Goal: Information Seeking & Learning: Learn about a topic

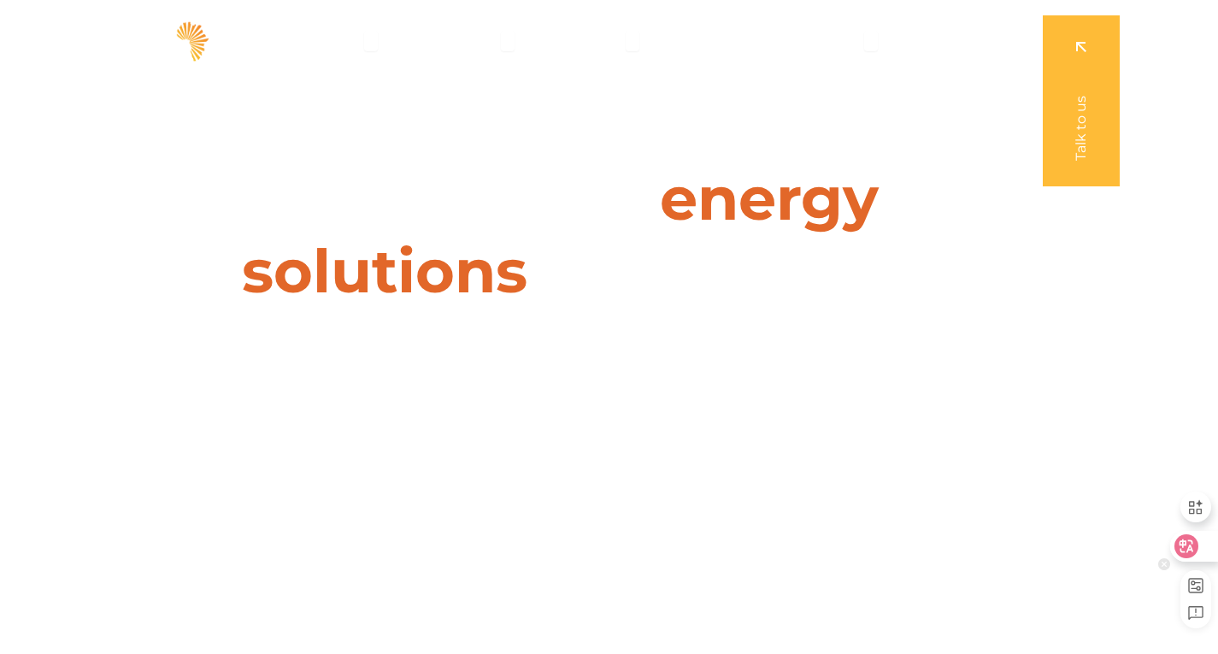
click at [1179, 542] on icon at bounding box center [1186, 546] width 15 height 14
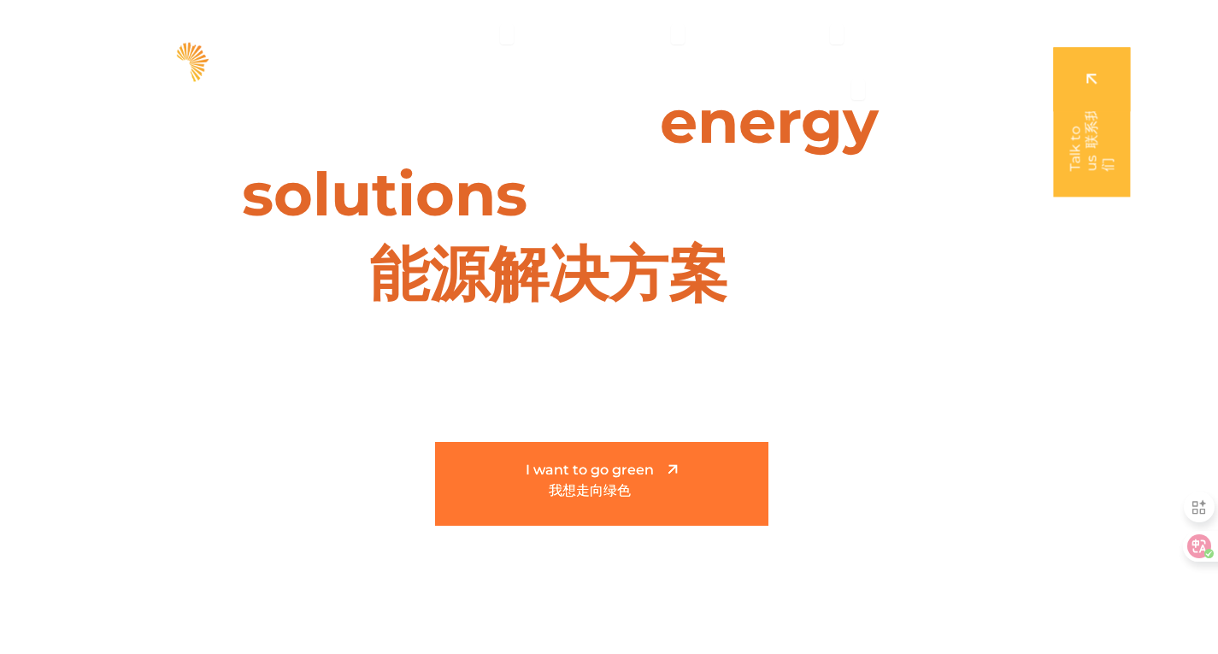
click at [632, 459] on link "I want to go green 我想走向绿色" at bounding box center [601, 484] width 333 height 84
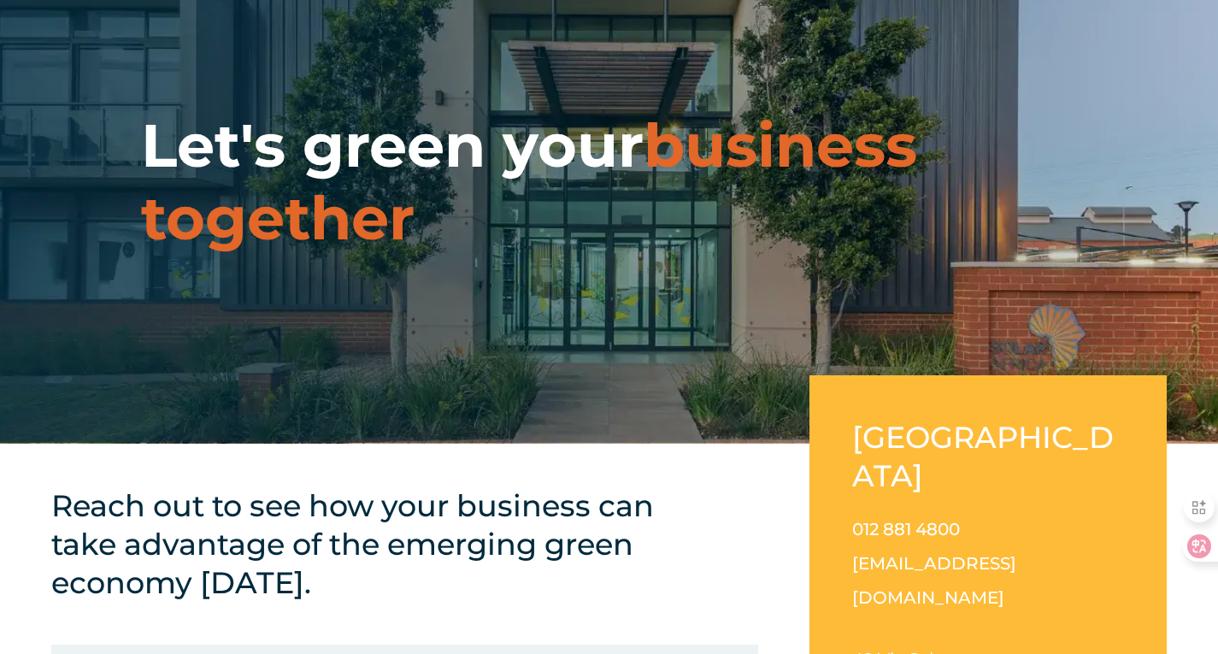
scroll to position [342, 0]
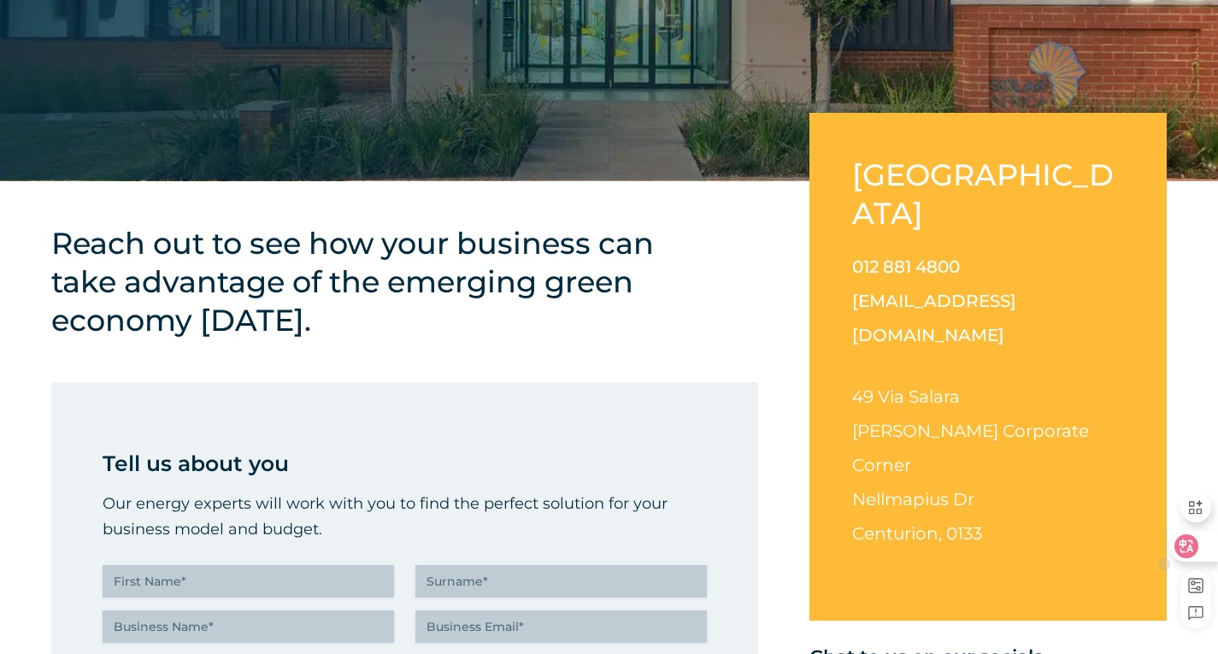
click at [1190, 545] on icon at bounding box center [1186, 546] width 15 height 14
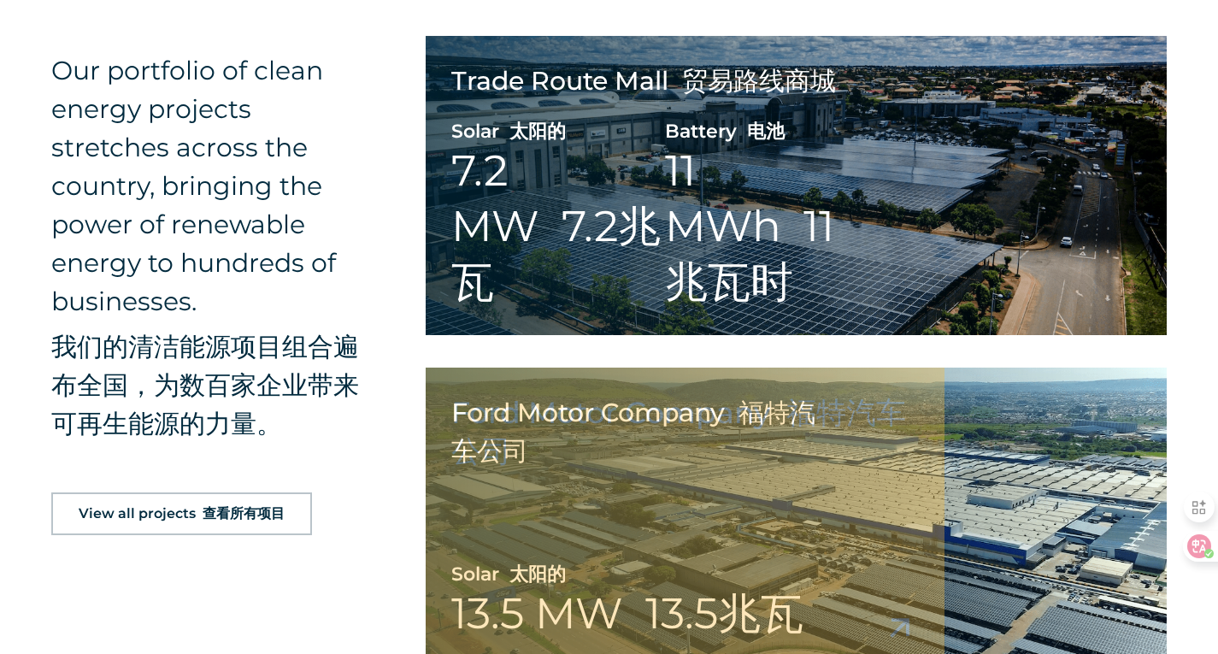
scroll to position [2222, 0]
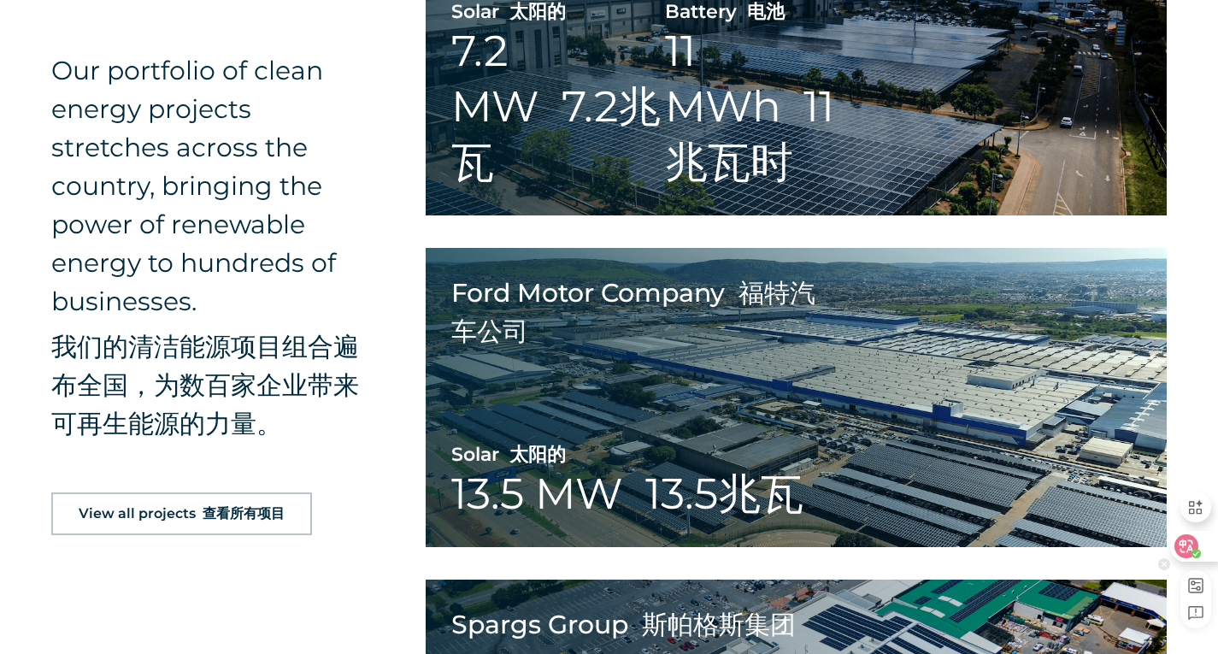
click at [1204, 551] on div at bounding box center [1193, 546] width 46 height 31
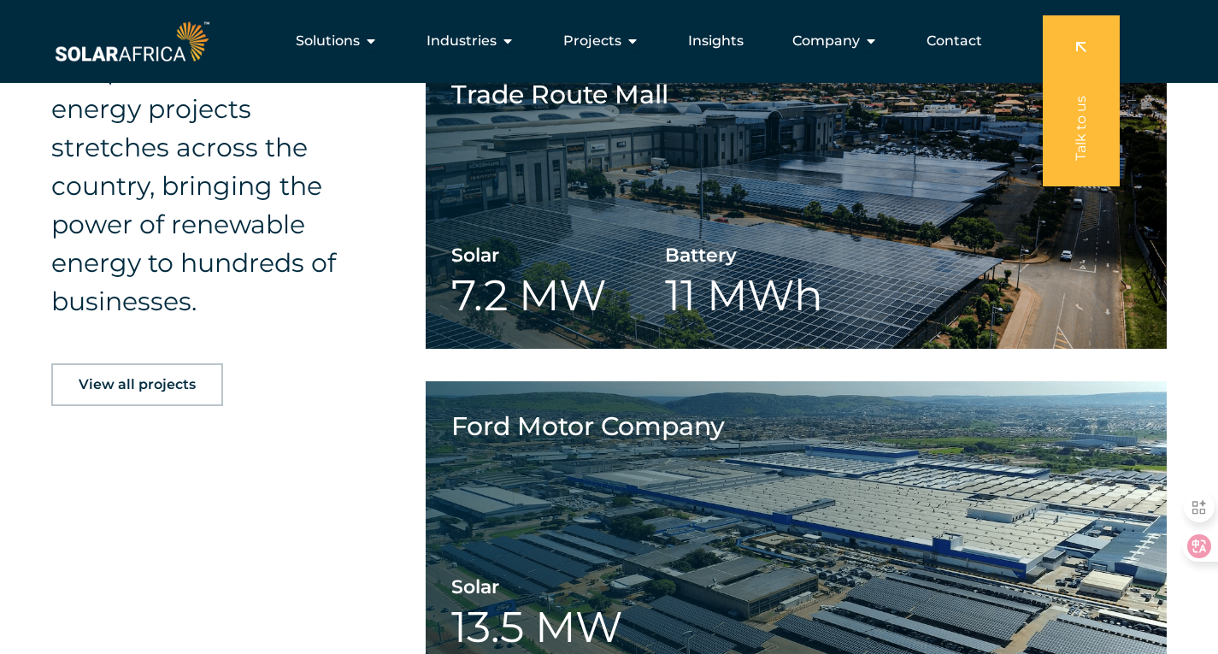
scroll to position [1630, 0]
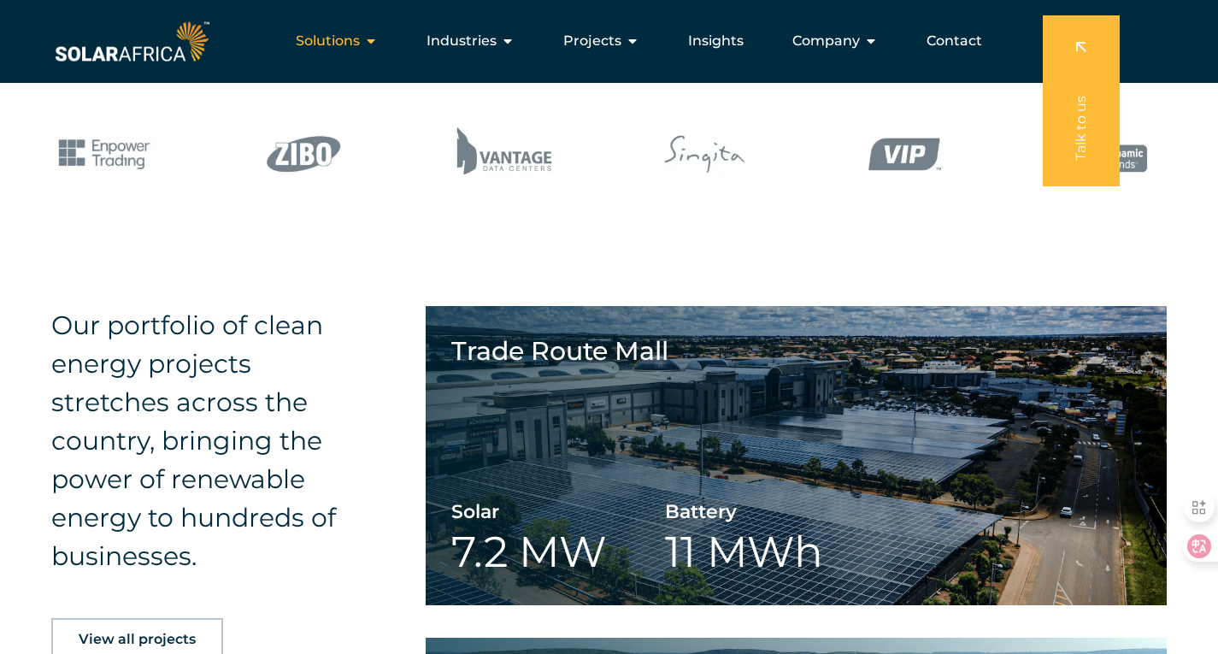
click at [360, 50] on span "Solutions" at bounding box center [328, 41] width 64 height 21
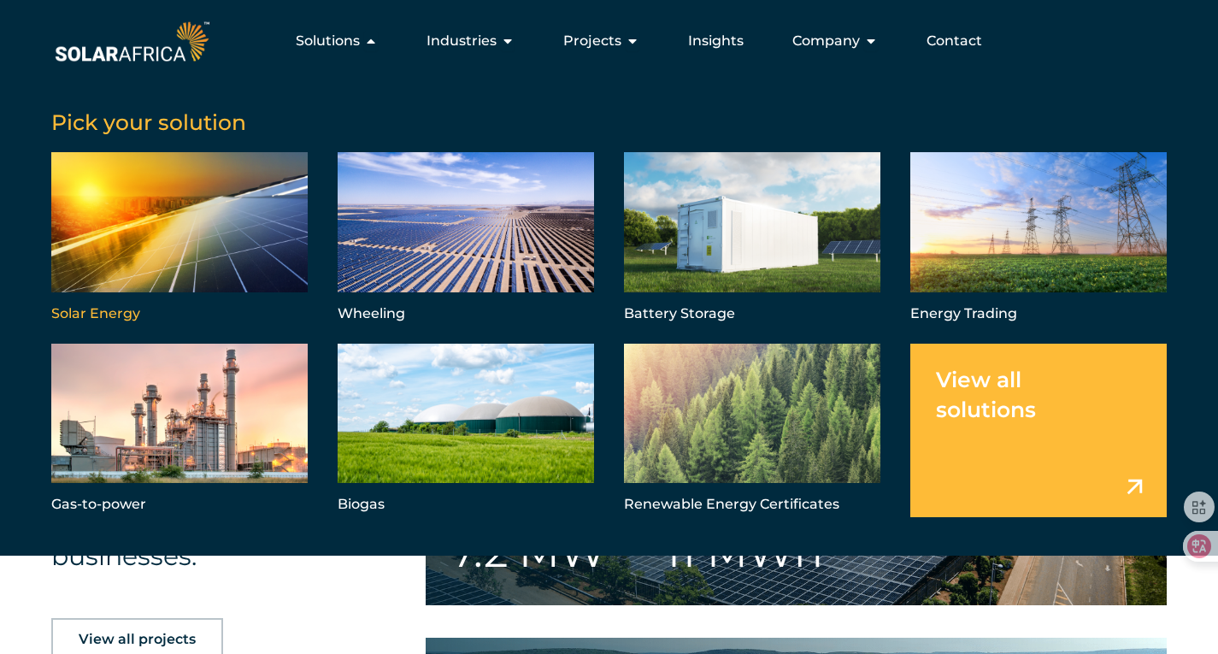
click at [194, 265] on link "Menu" at bounding box center [179, 238] width 256 height 173
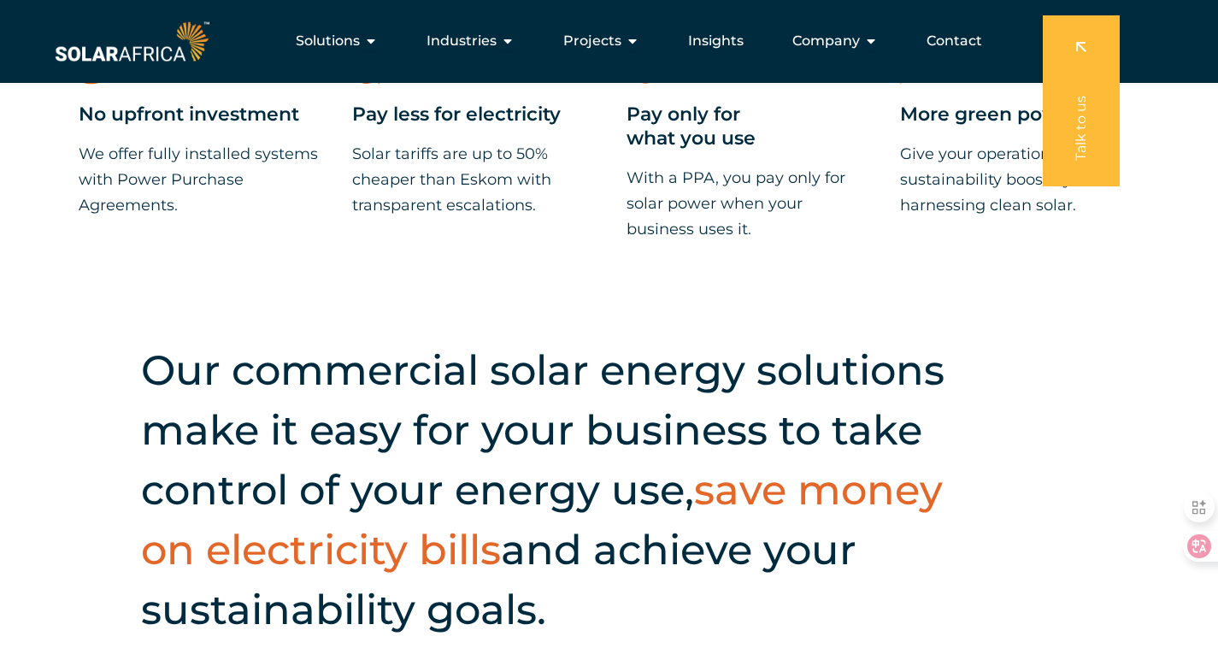
scroll to position [1538, 0]
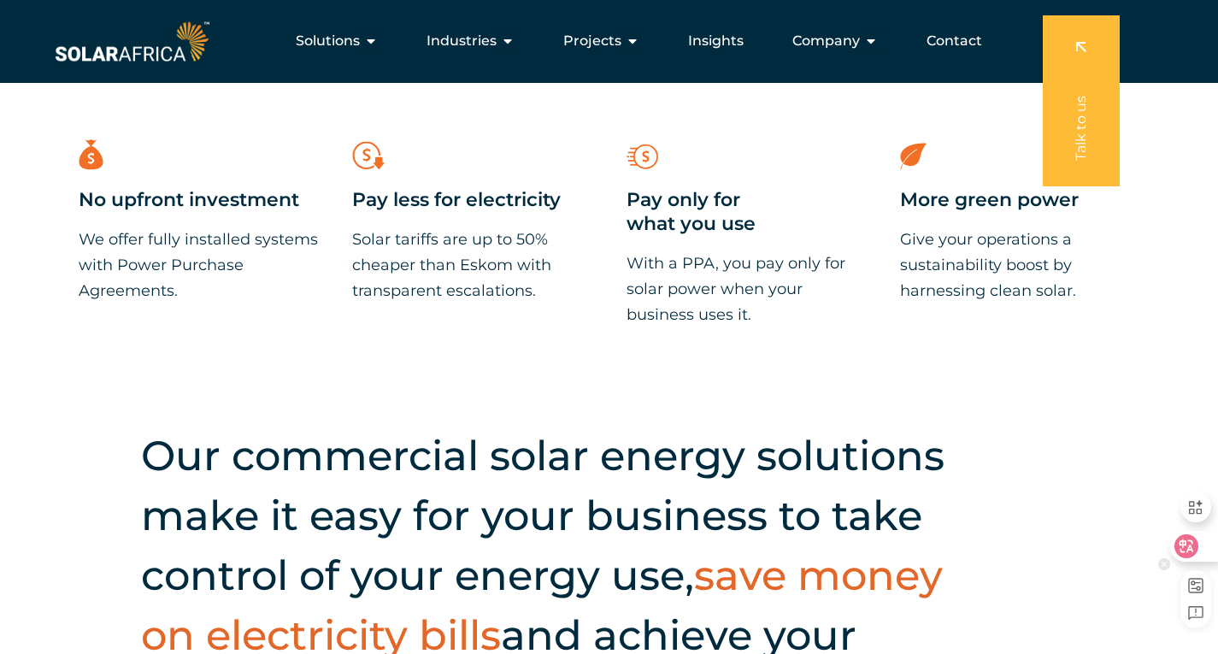
click at [1169, 543] on icon at bounding box center [1164, 546] width 12 height 12
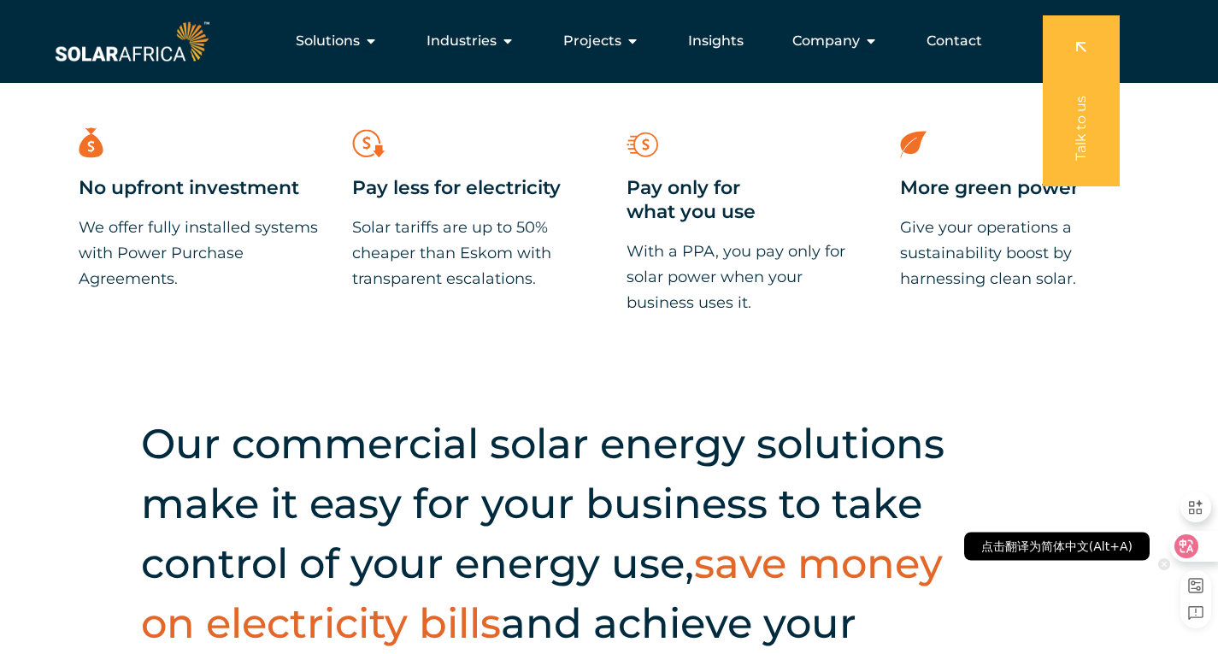
scroll to position [1453, 0]
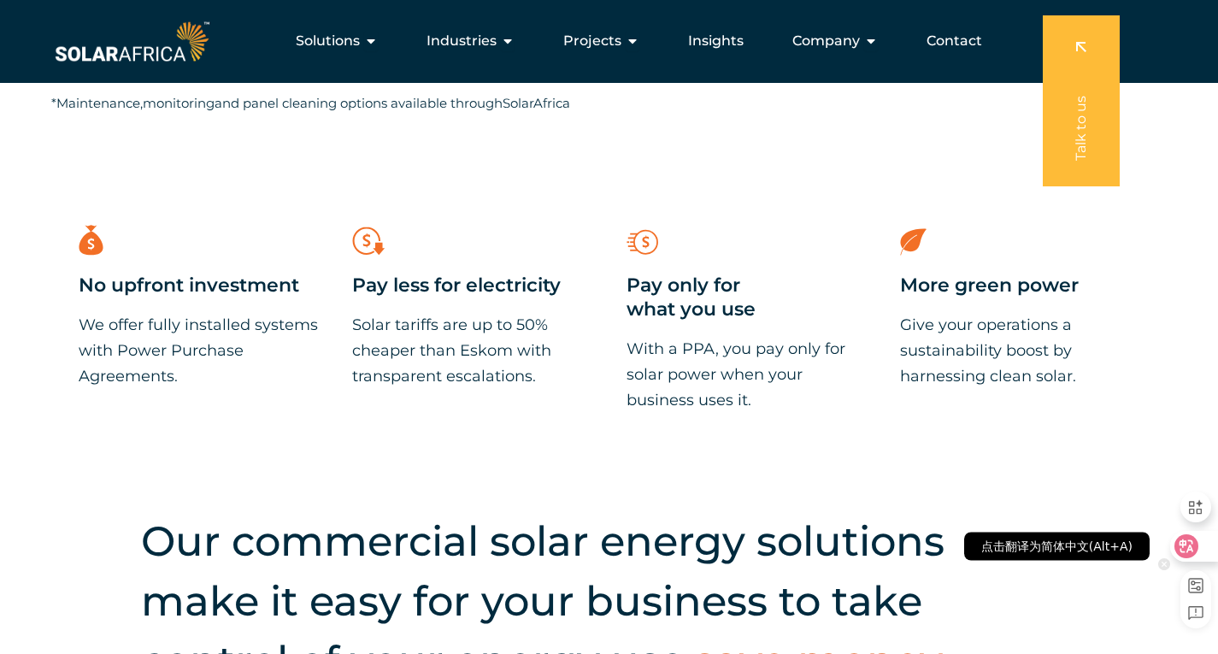
click at [1194, 550] on icon at bounding box center [1186, 546] width 17 height 17
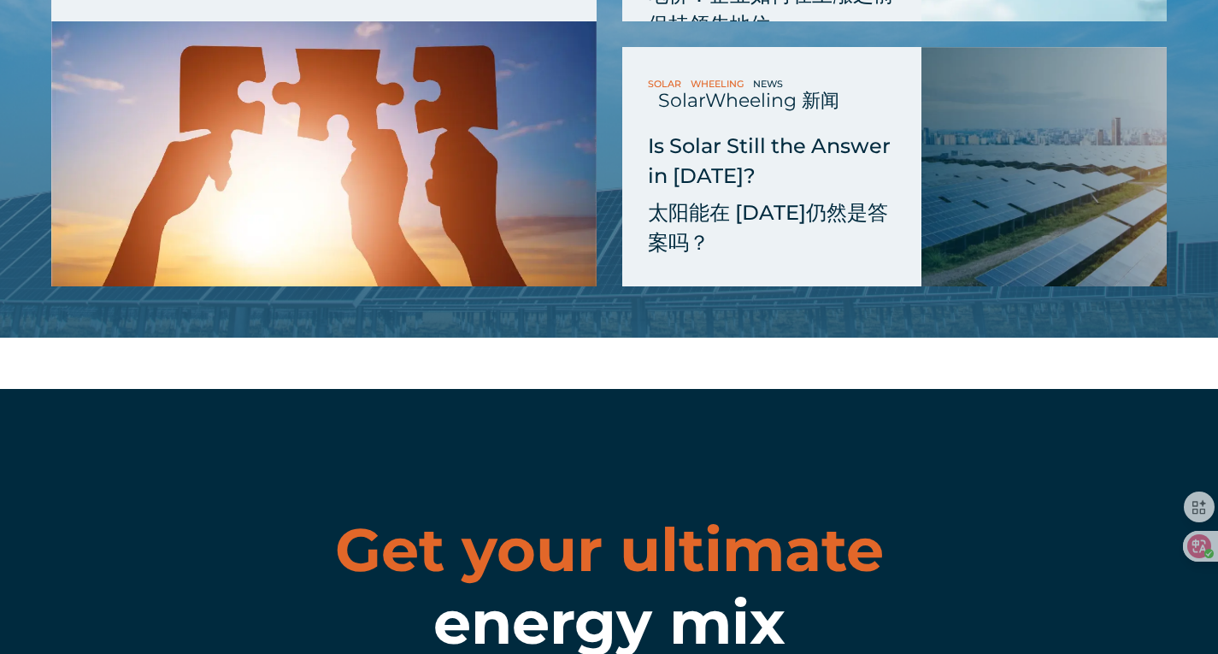
scroll to position [8949, 0]
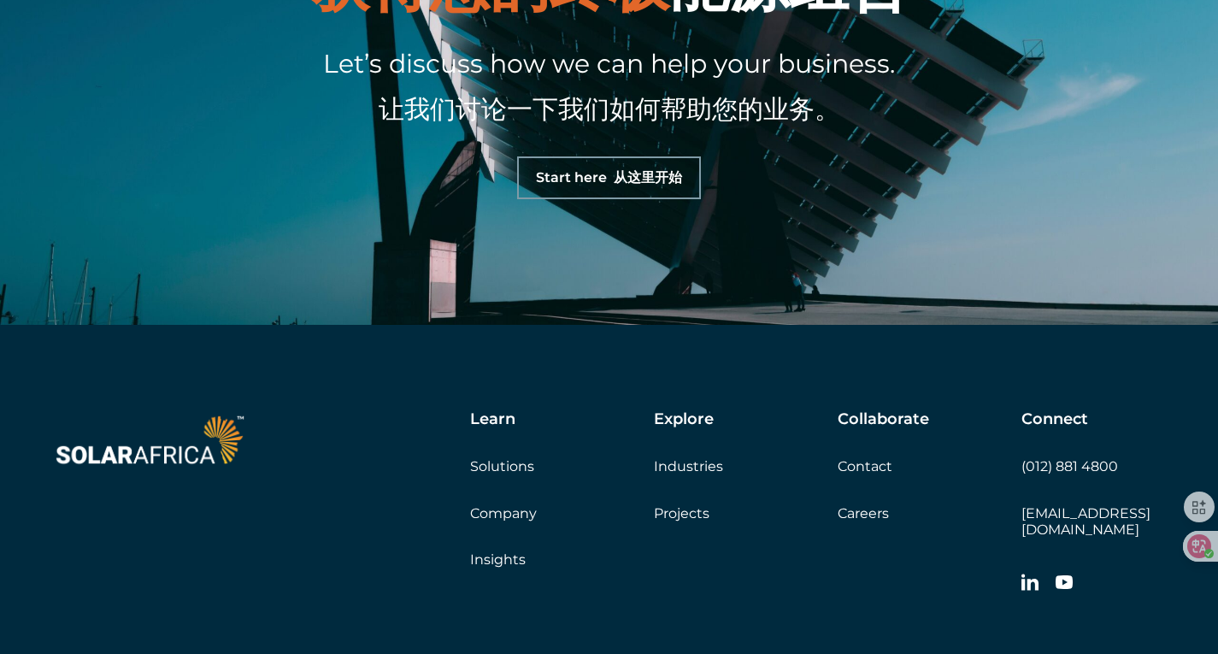
click at [673, 518] on div "Learn Solutions Company Insights Explore Industries Projects Collaborate Contac…" at bounding box center [737, 505] width 858 height 191
click at [677, 514] on link "Projects" at bounding box center [682, 513] width 56 height 16
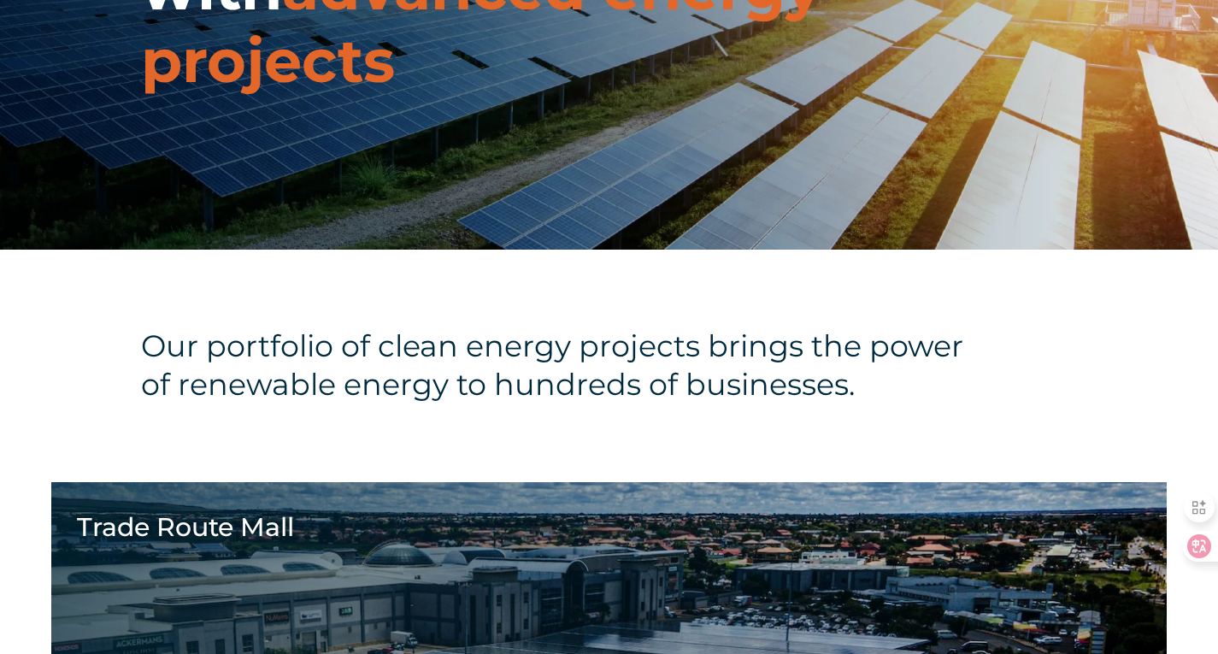
scroll to position [342, 0]
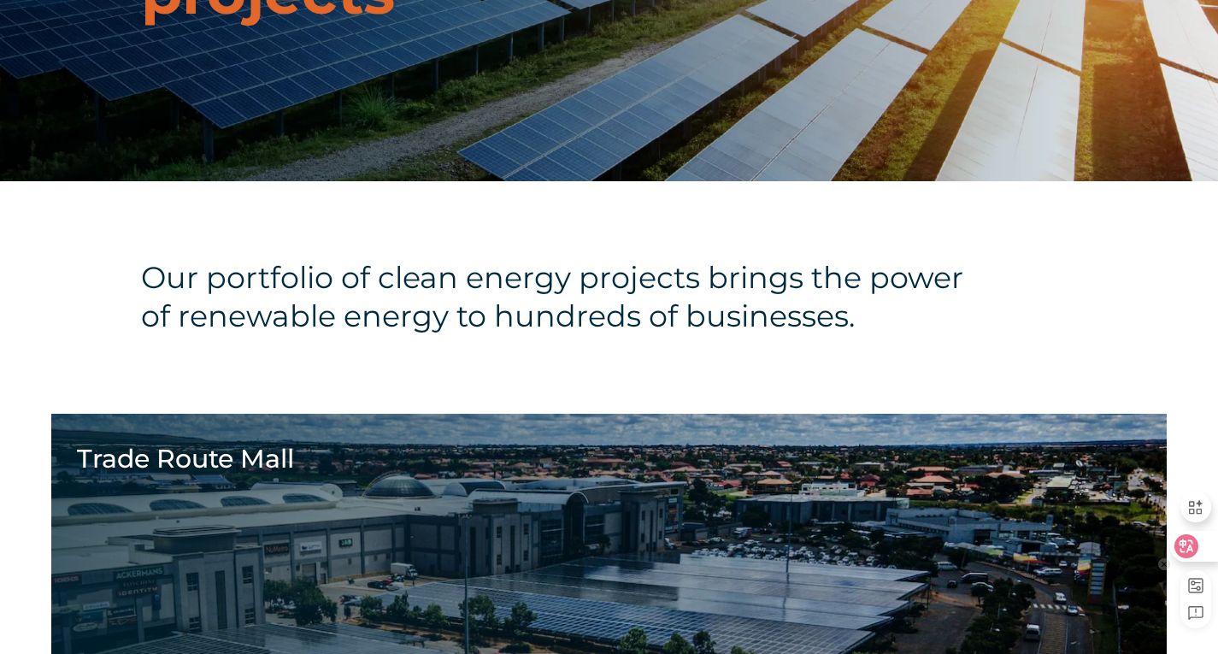
click at [1187, 547] on icon at bounding box center [1186, 546] width 17 height 17
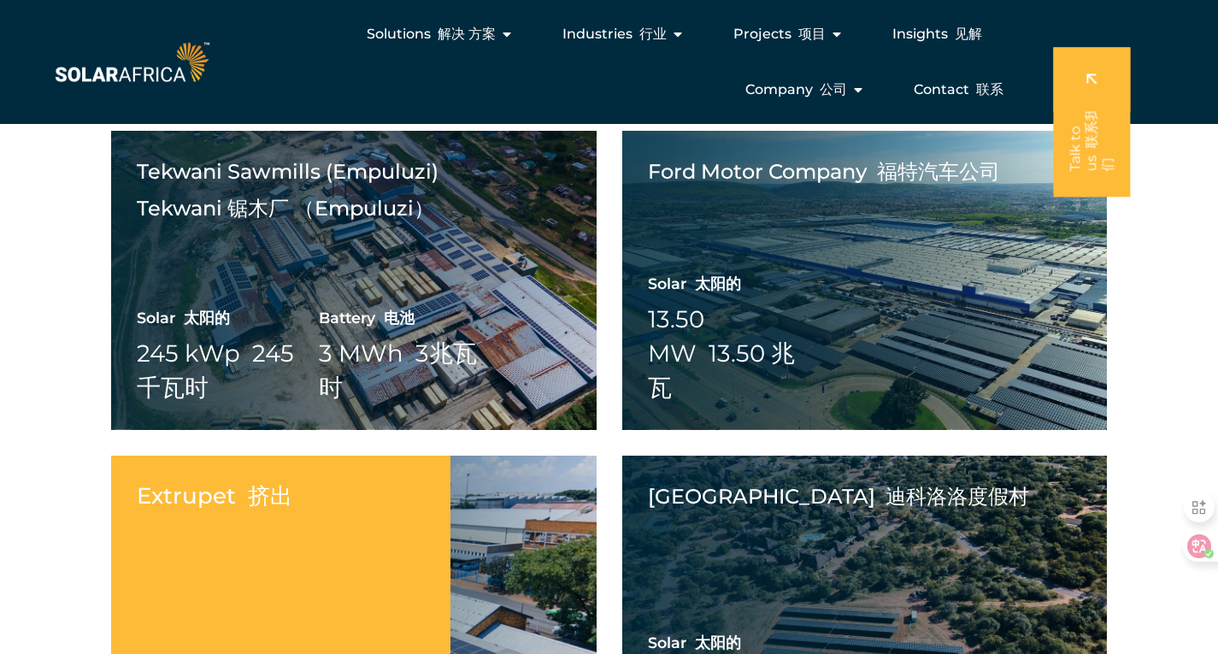
scroll to position [2577, 0]
